Goal: Task Accomplishment & Management: Manage account settings

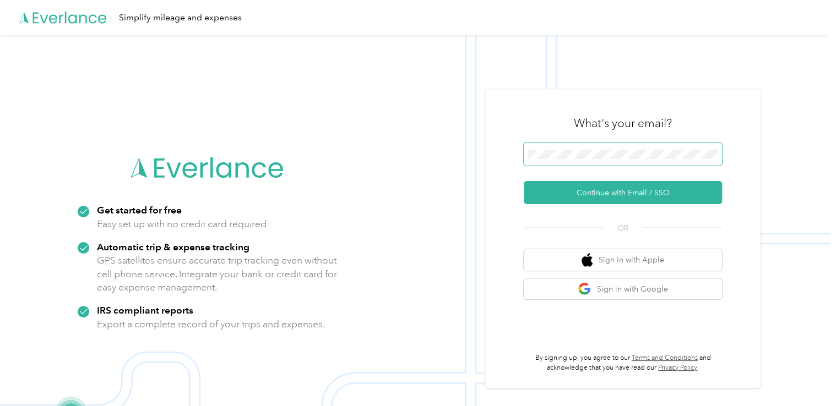
click at [561, 149] on span at bounding box center [622, 154] width 198 height 23
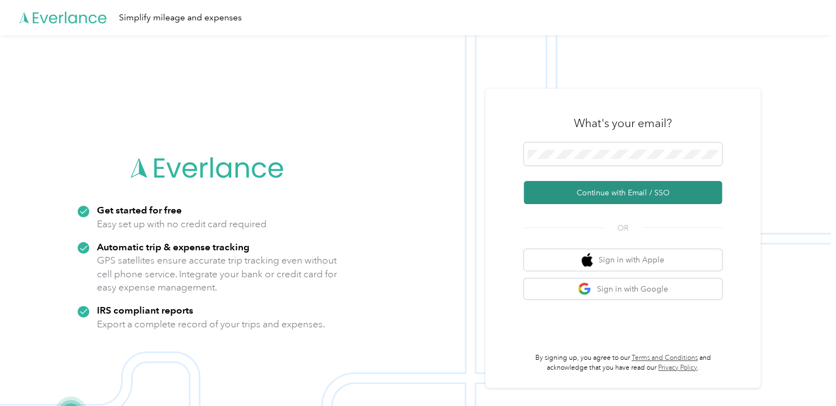
click at [568, 191] on button "Continue with Email / SSO" at bounding box center [622, 192] width 198 height 23
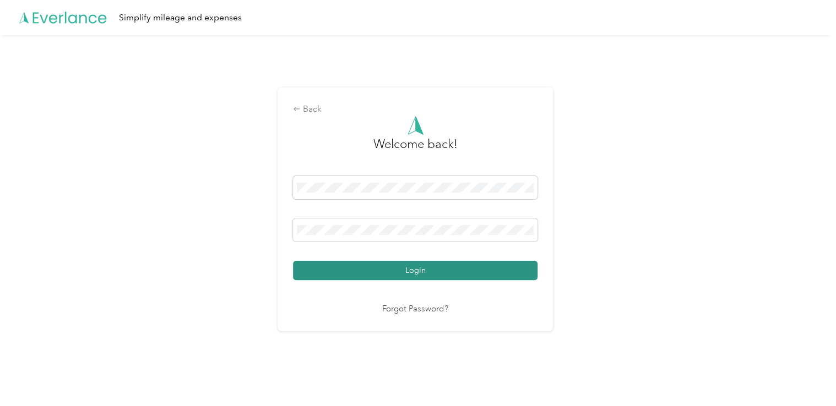
click at [372, 270] on button "Login" at bounding box center [415, 270] width 244 height 19
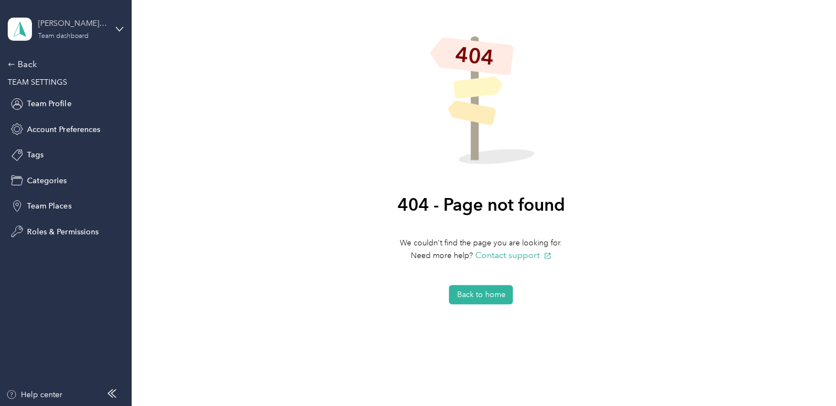
click at [57, 34] on div "Team dashboard" at bounding box center [63, 36] width 51 height 7
click at [63, 89] on div "Team dashboard" at bounding box center [48, 91] width 61 height 12
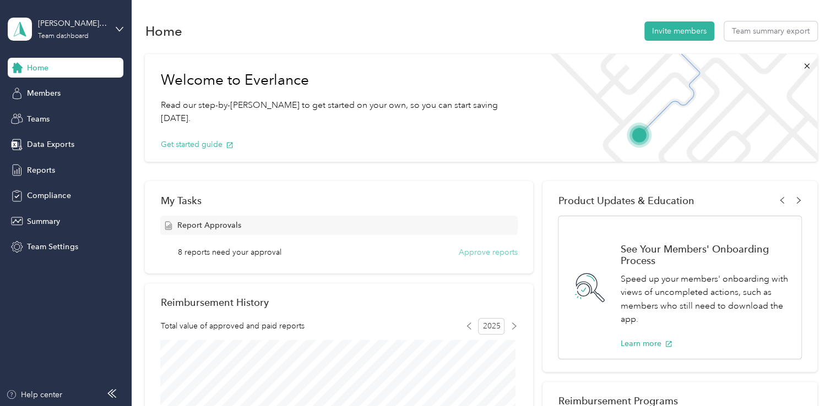
click at [488, 257] on button "Approve reports" at bounding box center [488, 253] width 59 height 12
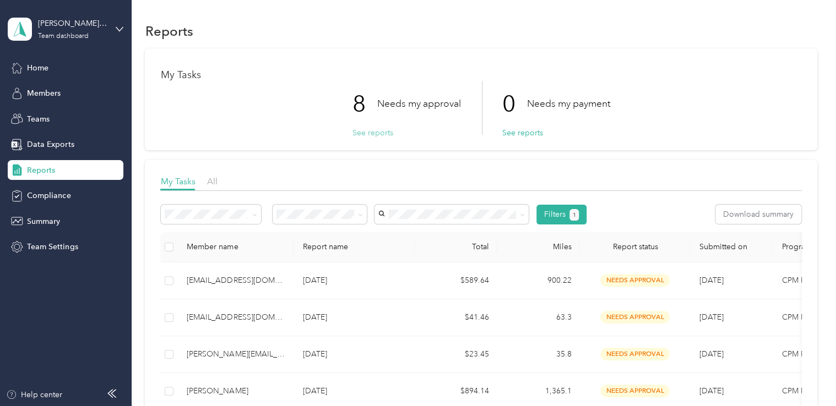
click at [372, 133] on button "See reports" at bounding box center [372, 133] width 41 height 12
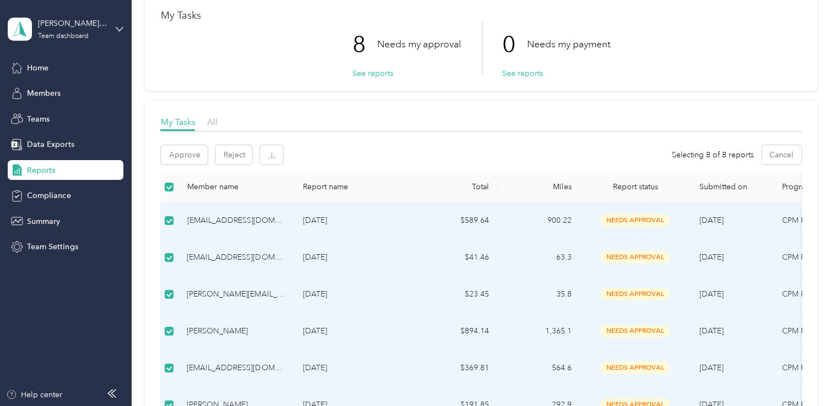
scroll to position [57, 0]
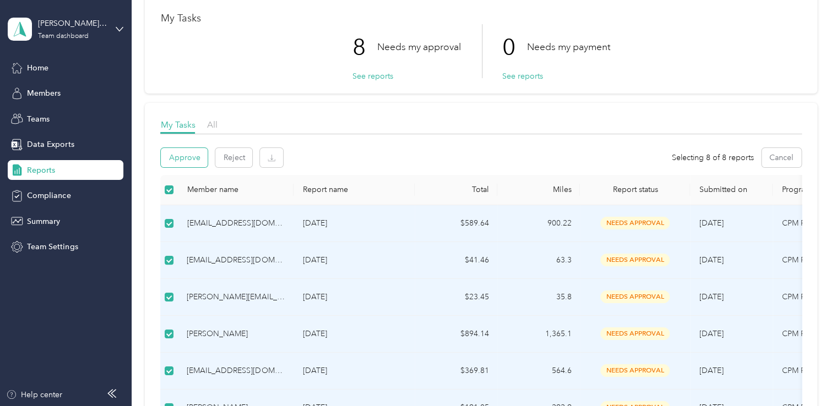
click at [176, 157] on button "Approve" at bounding box center [184, 157] width 47 height 19
